Goal: Task Accomplishment & Management: Manage account settings

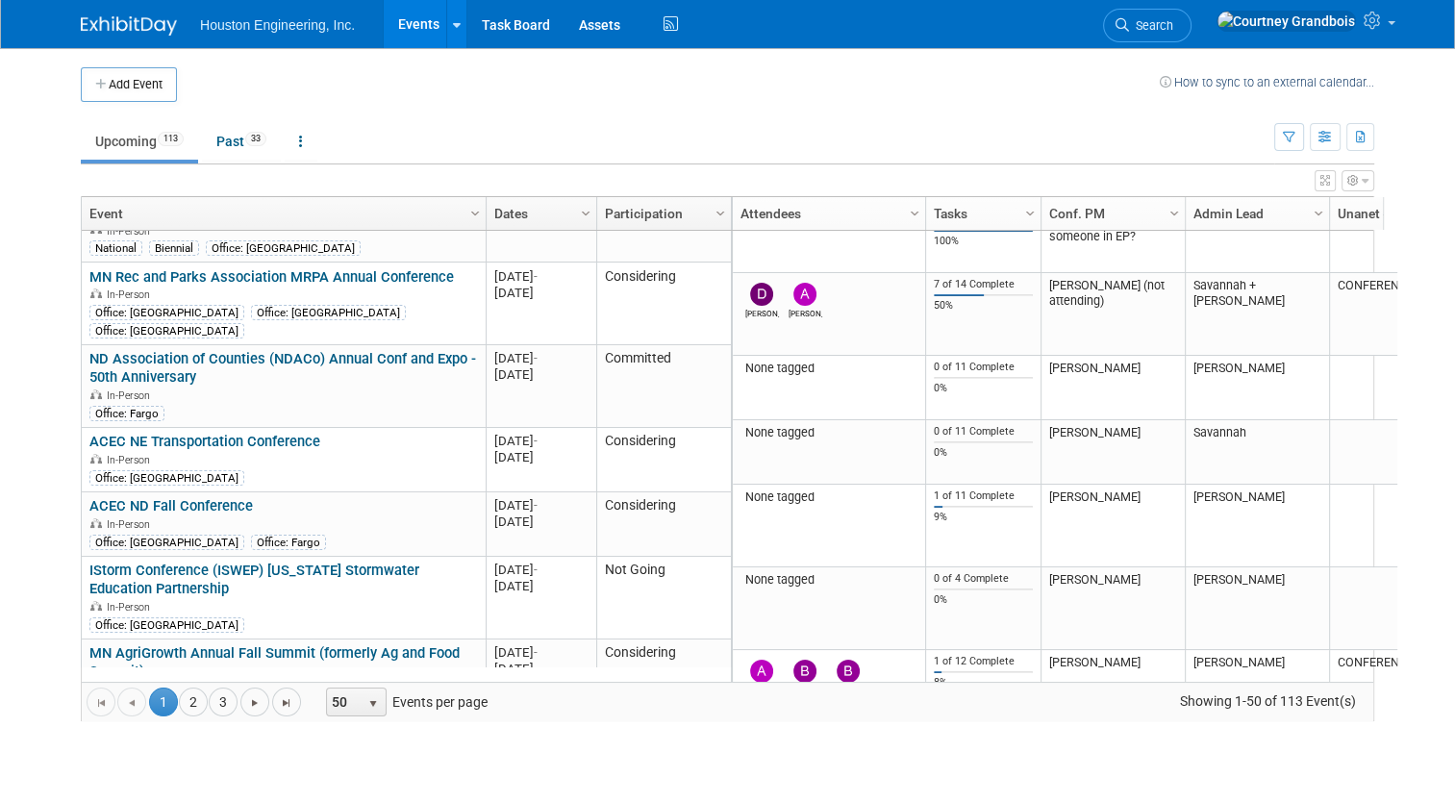
scroll to position [3047, 0]
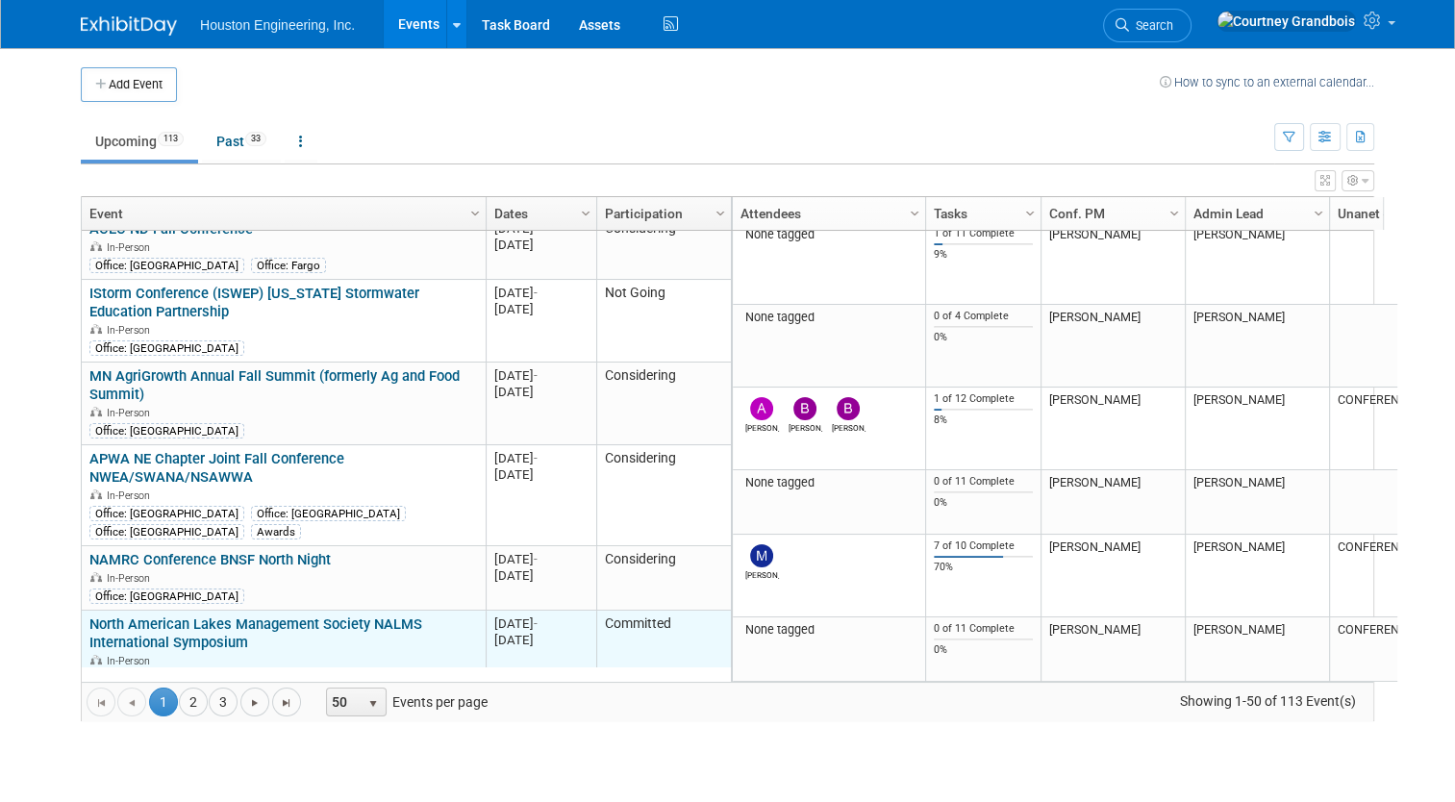
click at [220, 616] on link "North American Lakes Management Society NALMS International Symposium" at bounding box center [255, 634] width 333 height 36
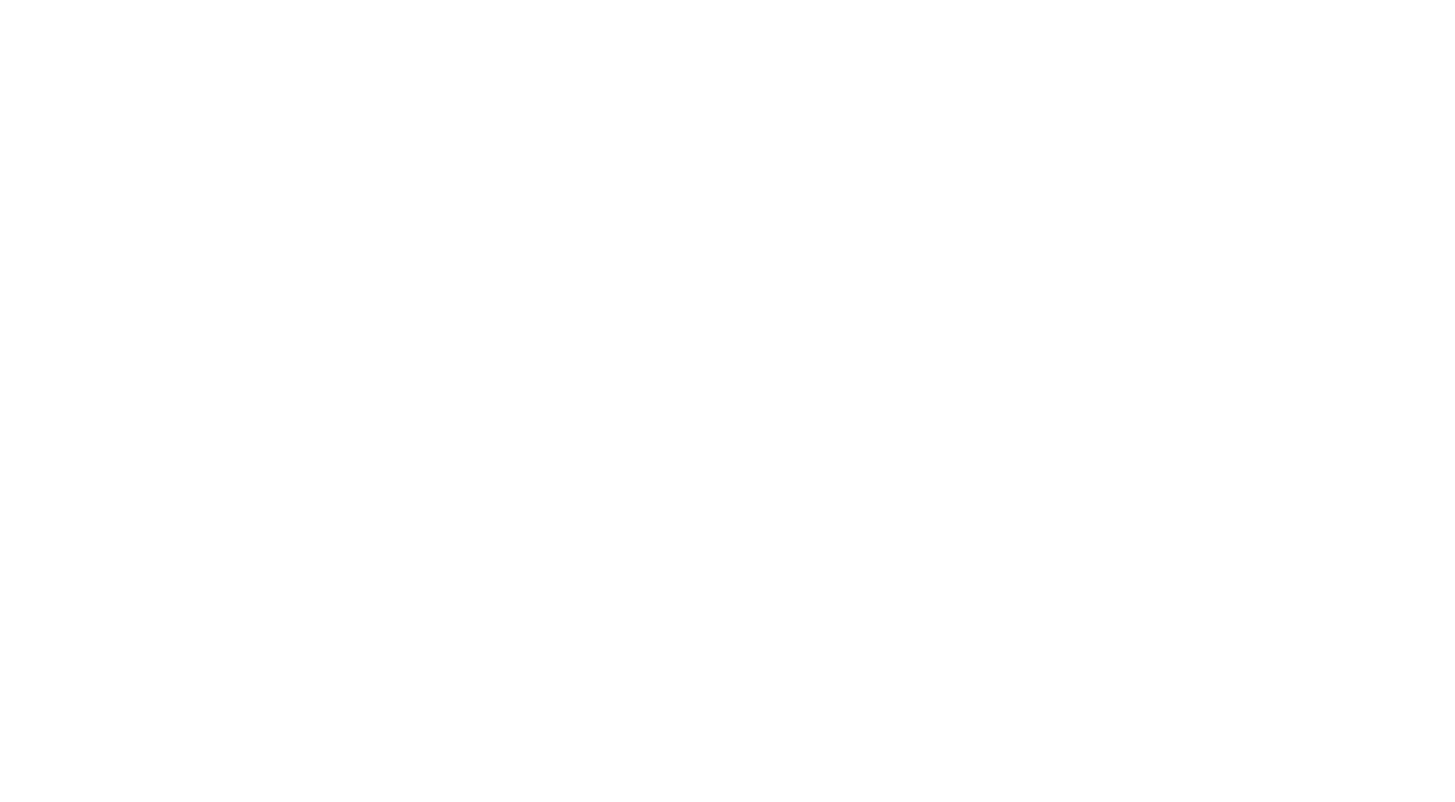
select select "3 - Reg/Prep Done"
select select "Yes"
select select "Environmental"
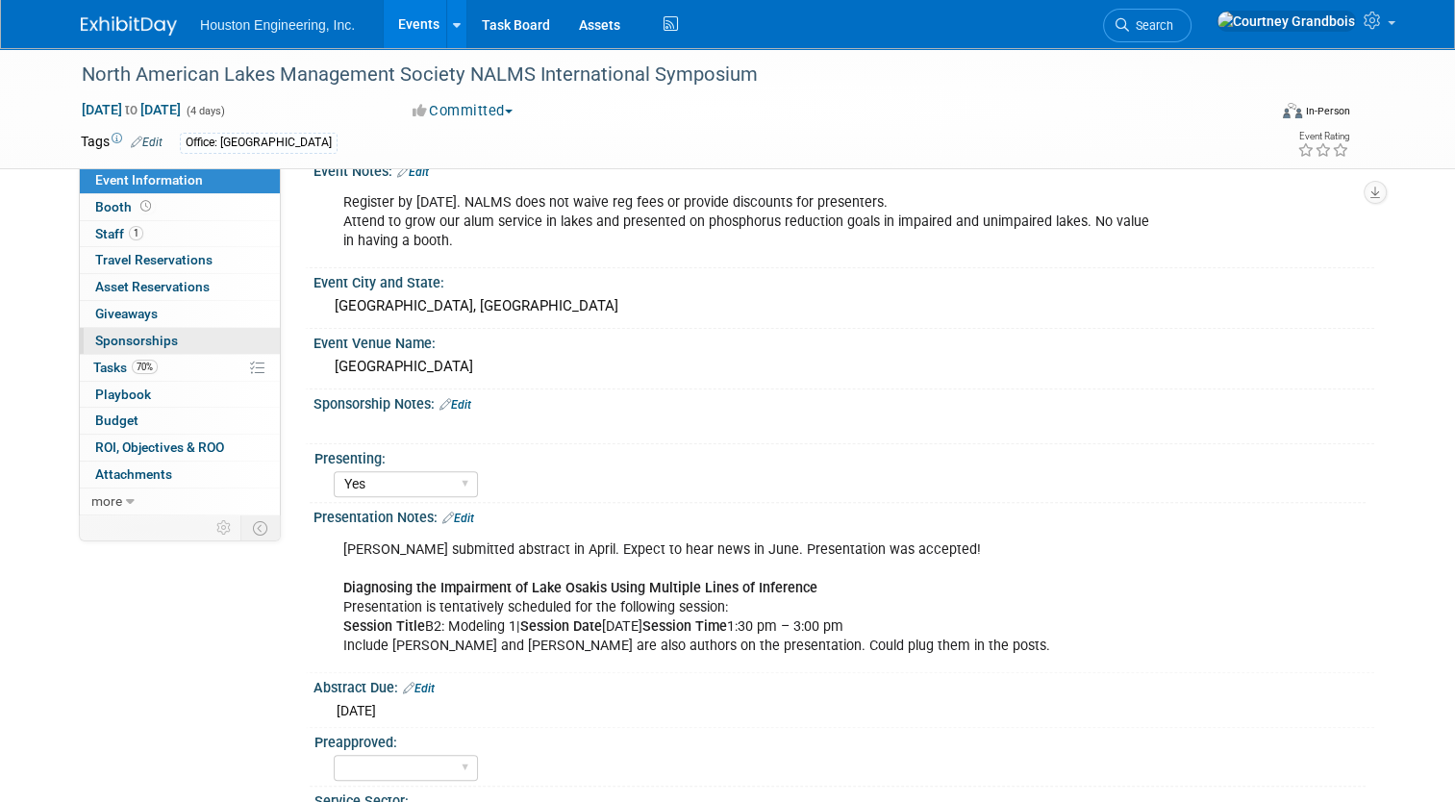
scroll to position [481, 0]
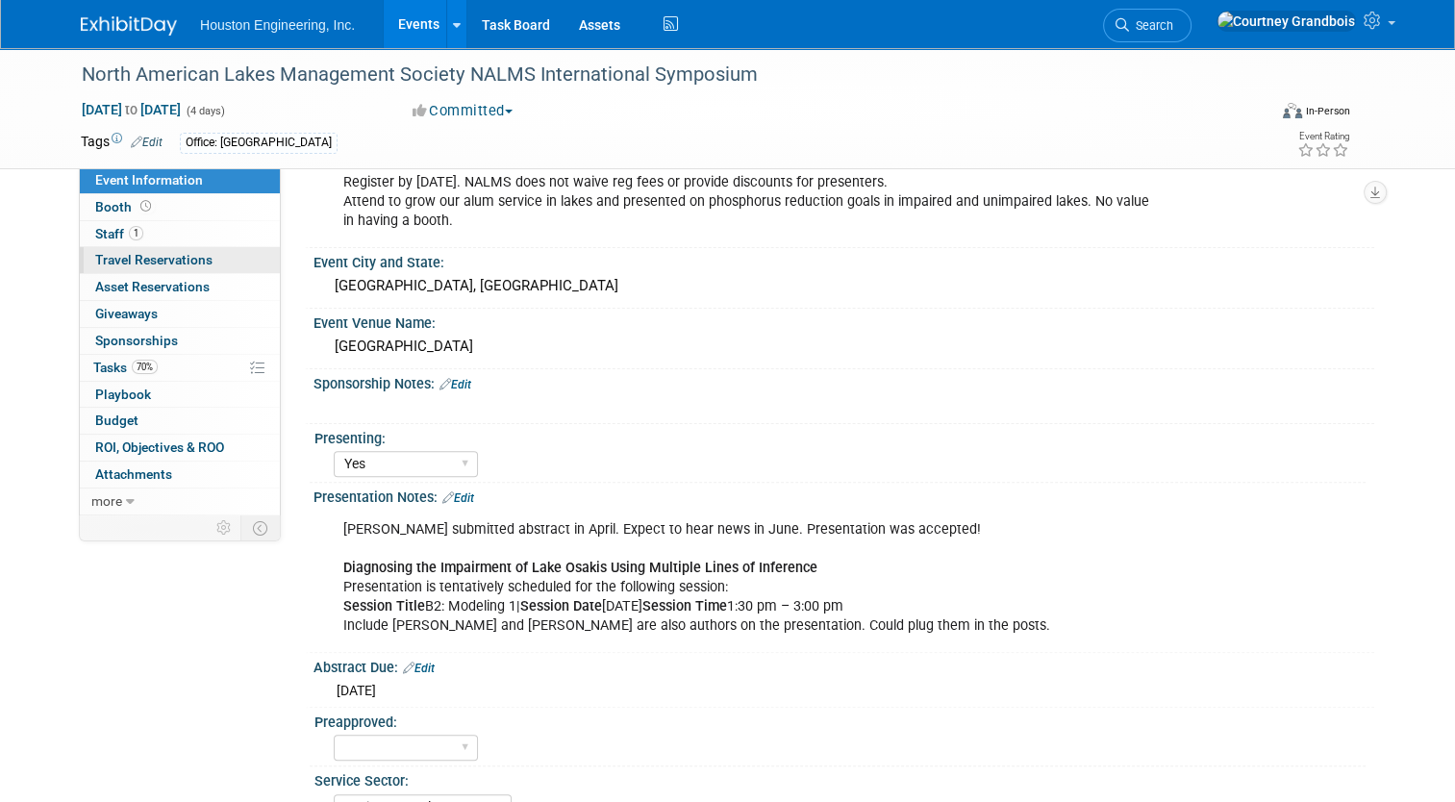
click at [110, 255] on span "Travel Reservations 0" at bounding box center [153, 259] width 117 height 15
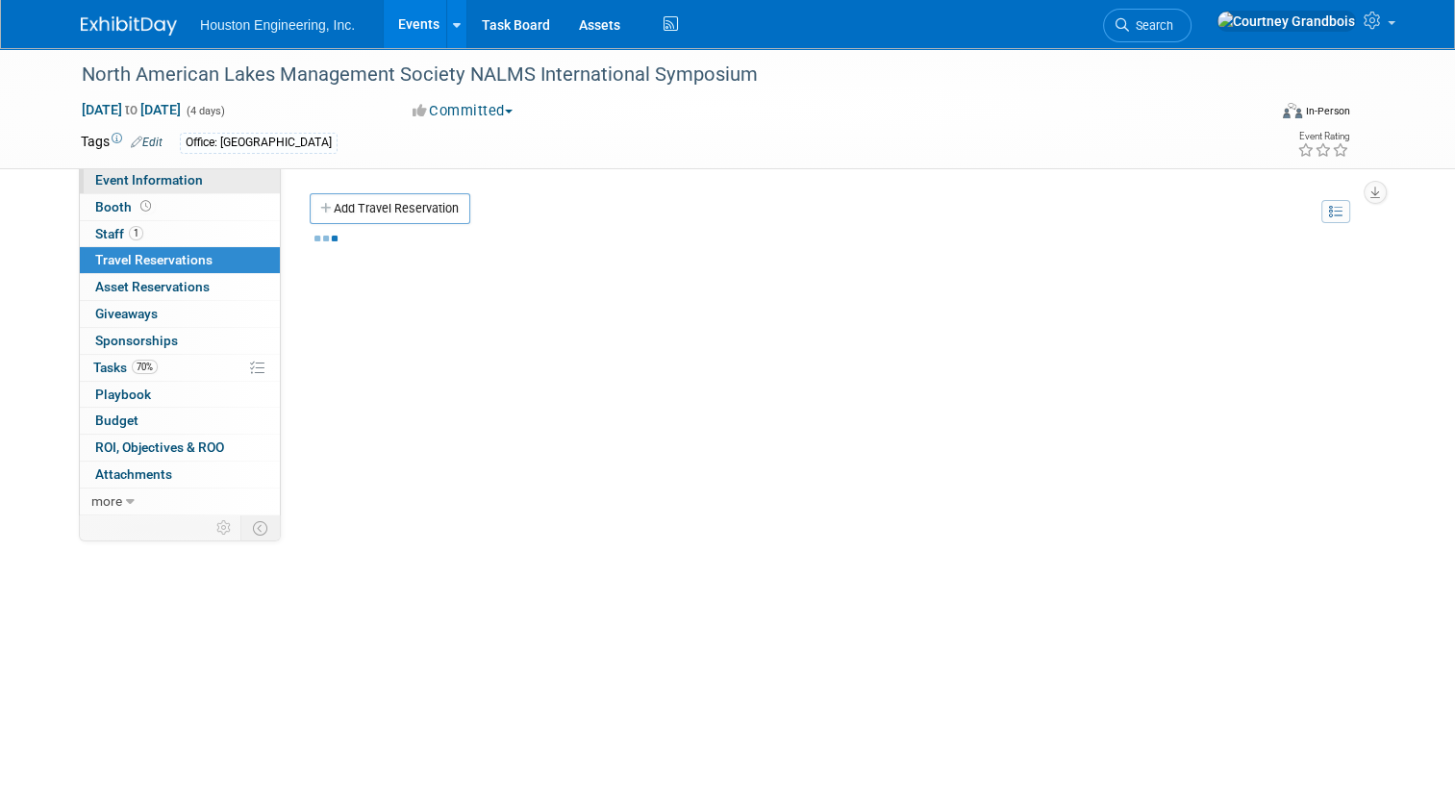
click at [117, 183] on span "Event Information" at bounding box center [149, 179] width 108 height 15
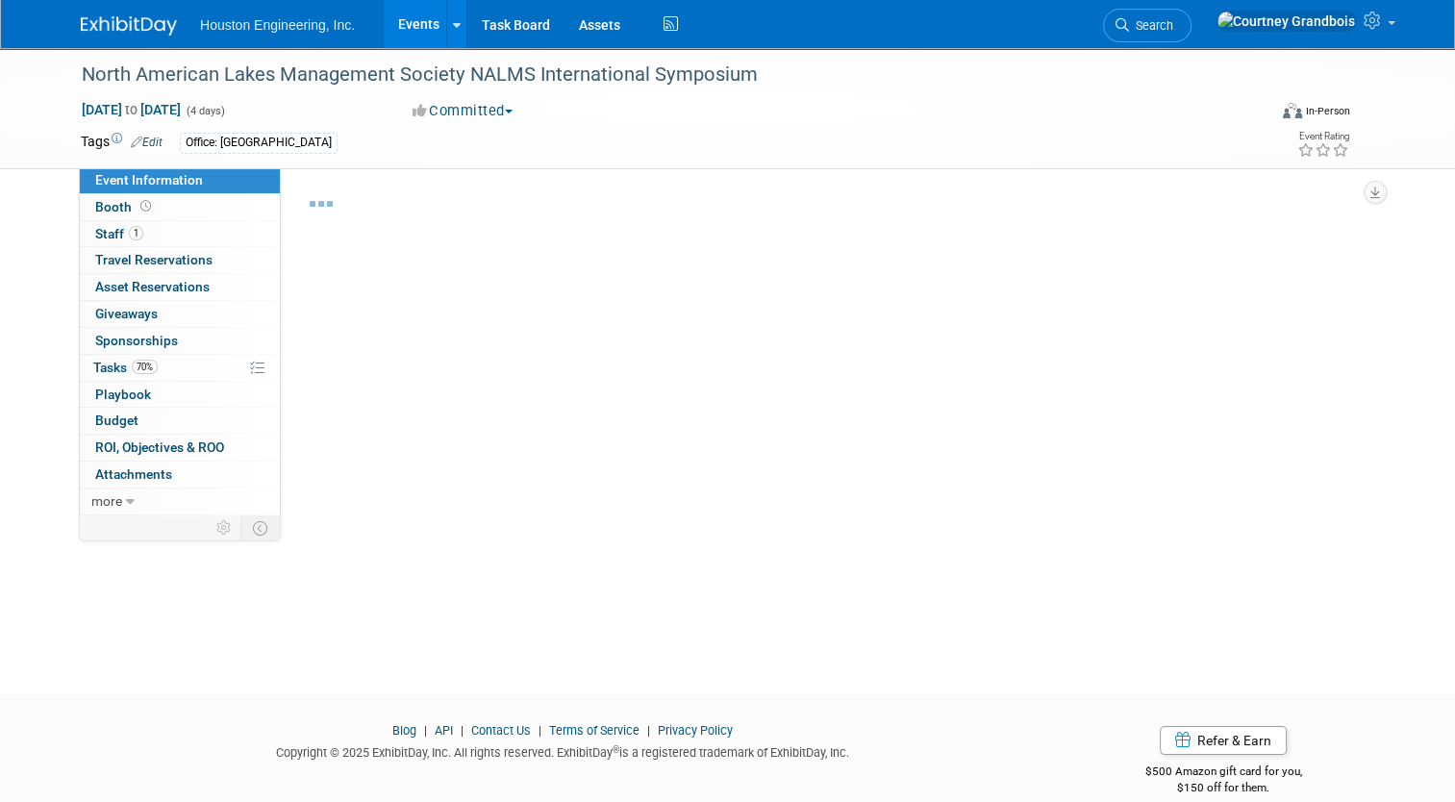
select select "3 - Reg/Prep Done"
select select "Yes"
select select "Environmental"
